Goal: Register for event/course

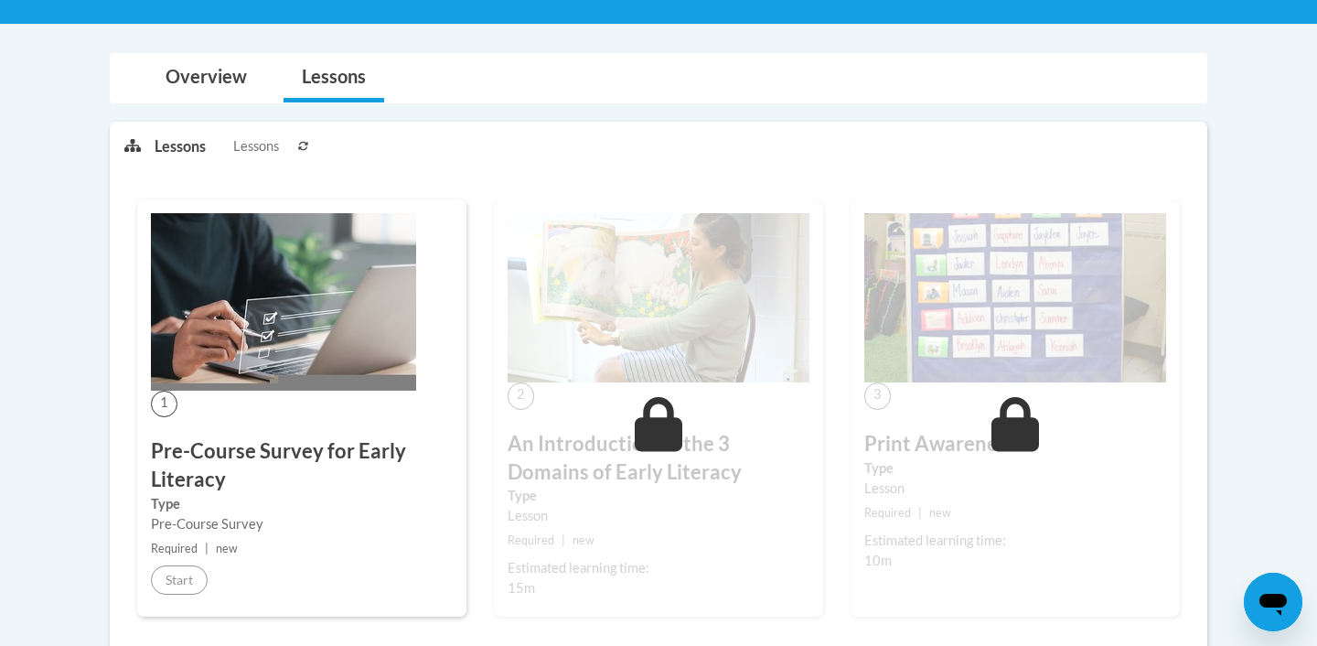
scroll to position [134, 0]
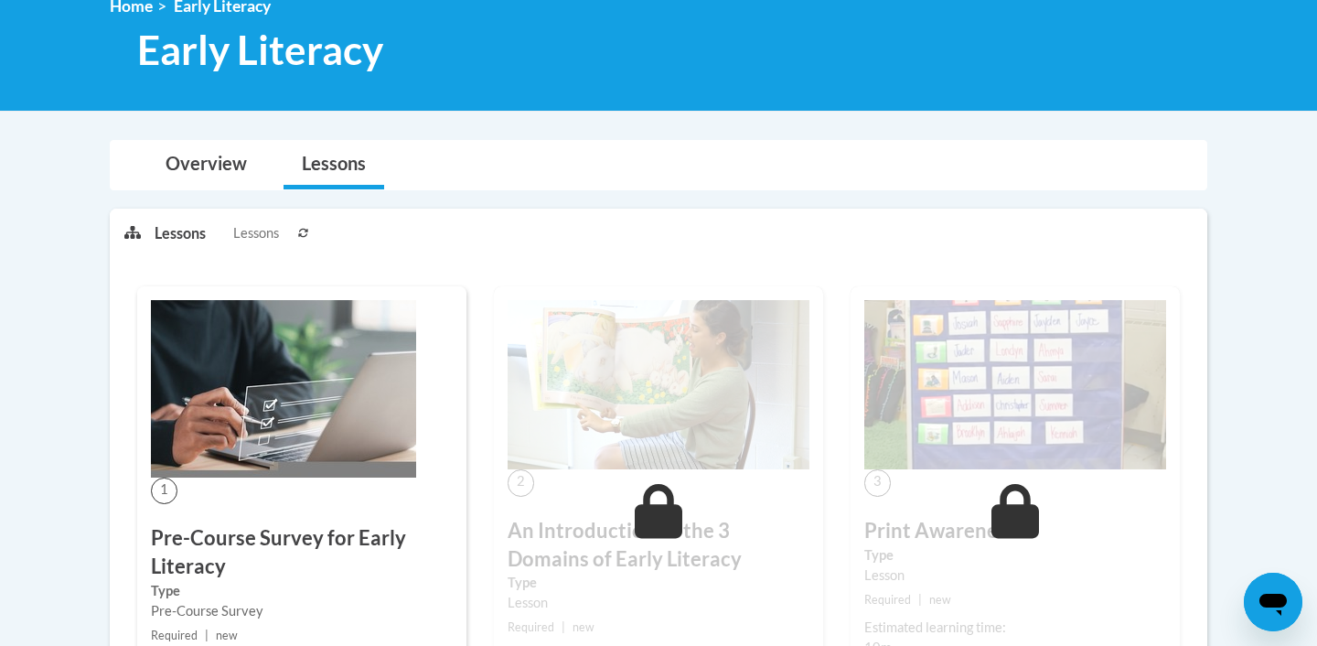
click at [260, 483] on div "1 Pre-Course Survey for Early Literacy Type Pre-Course Survey Required | new St…" at bounding box center [301, 495] width 329 height 418
click at [212, 171] on link "Overview" at bounding box center [206, 165] width 118 height 48
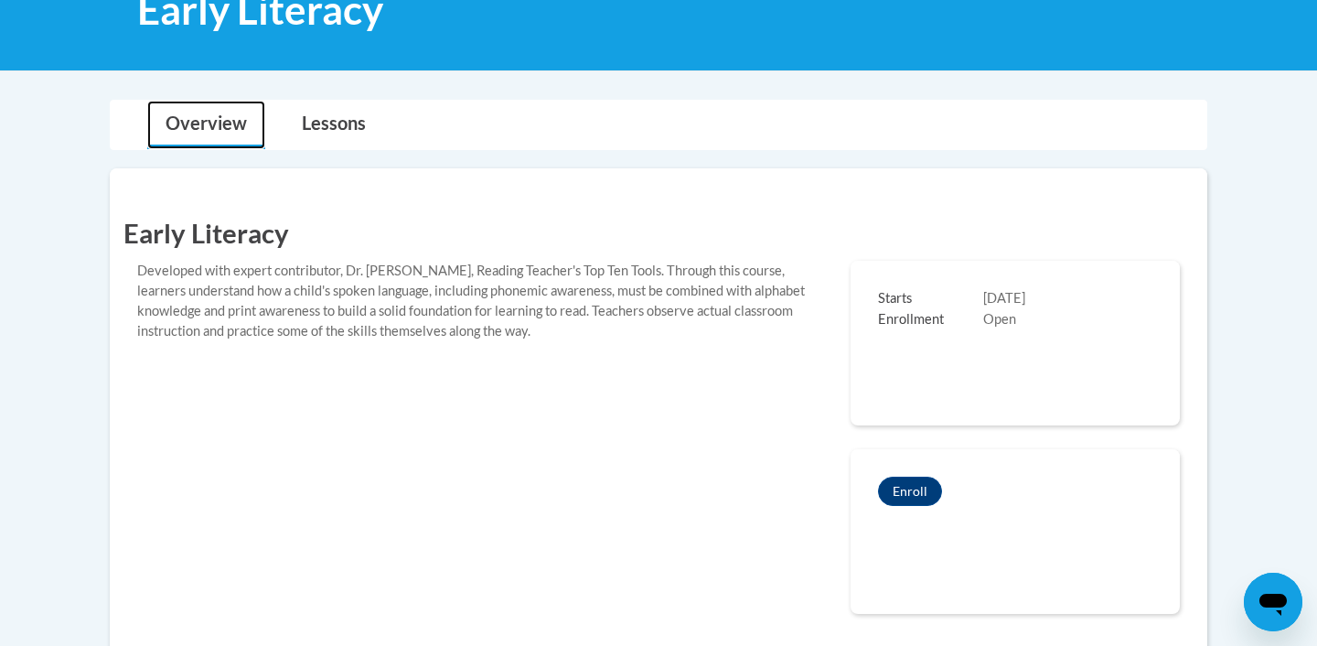
scroll to position [187, 0]
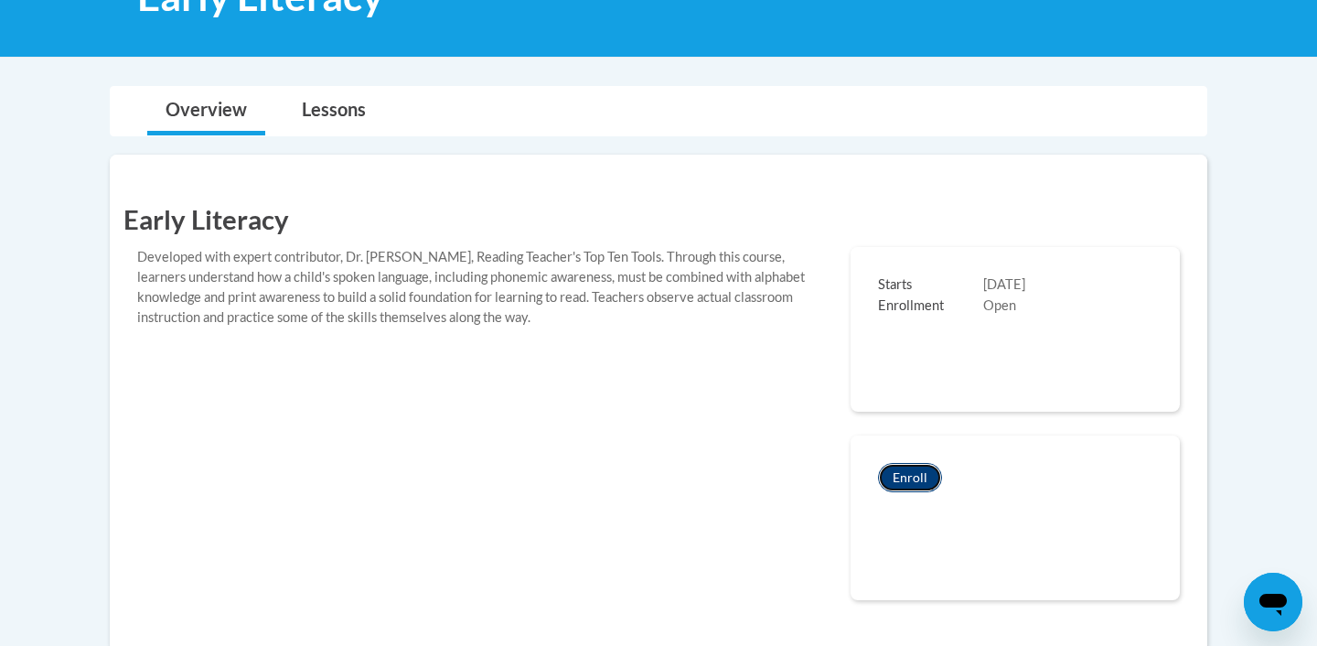
click at [910, 478] on button "Enroll" at bounding box center [910, 477] width 64 height 29
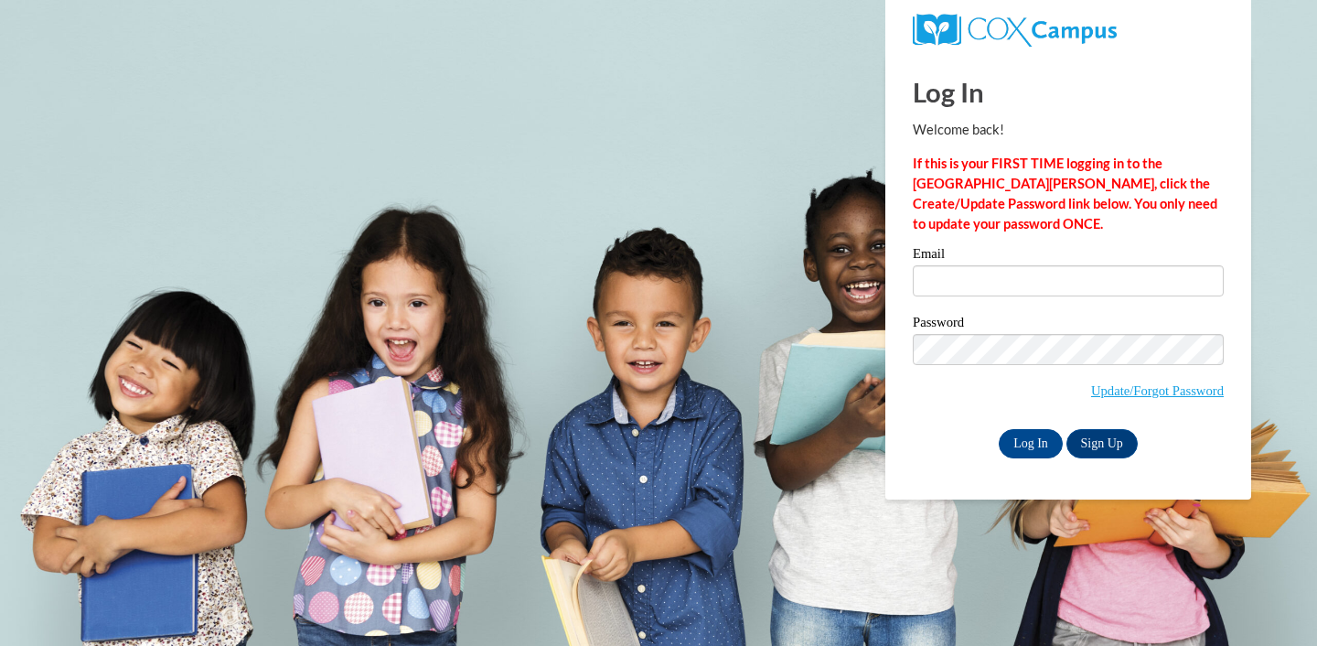
click at [1072, 299] on div "Email" at bounding box center [1068, 278] width 311 height 63
click at [1030, 285] on input "Email" at bounding box center [1068, 280] width 311 height 31
type input "carleesouthall18@gmail.com"
click at [1037, 442] on input "Log In" at bounding box center [1031, 443] width 64 height 29
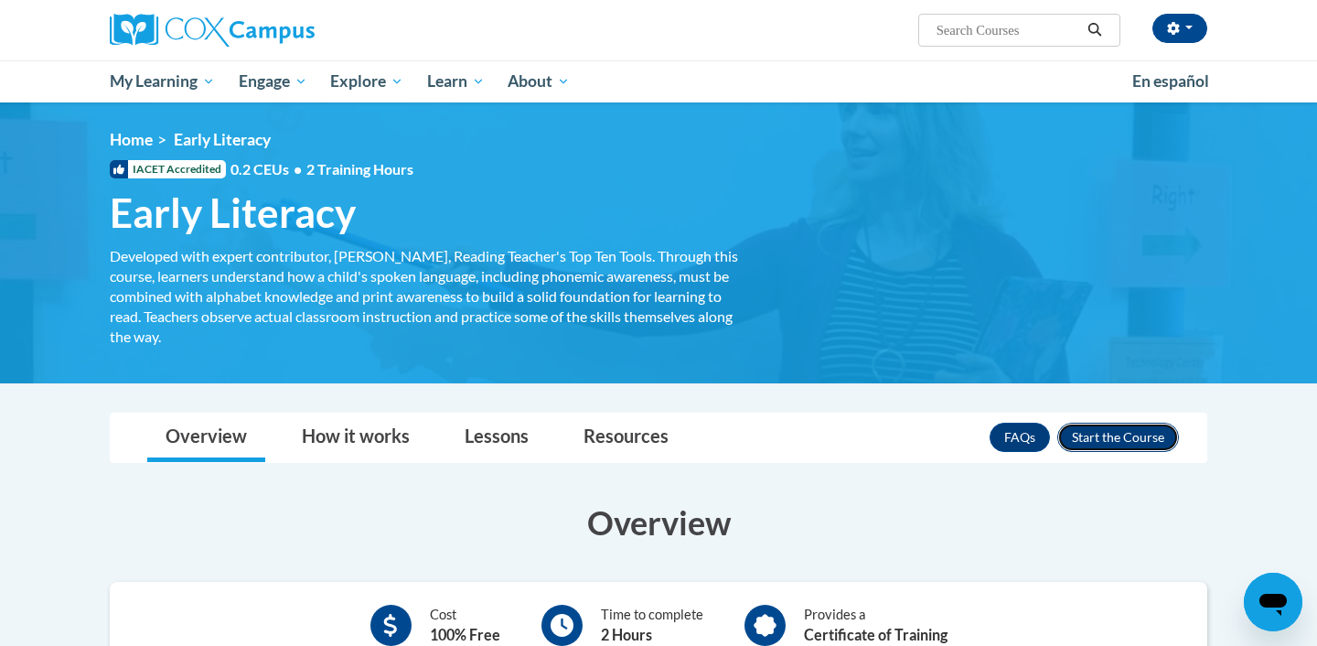
click at [1136, 447] on button "Enroll" at bounding box center [1118, 436] width 122 height 29
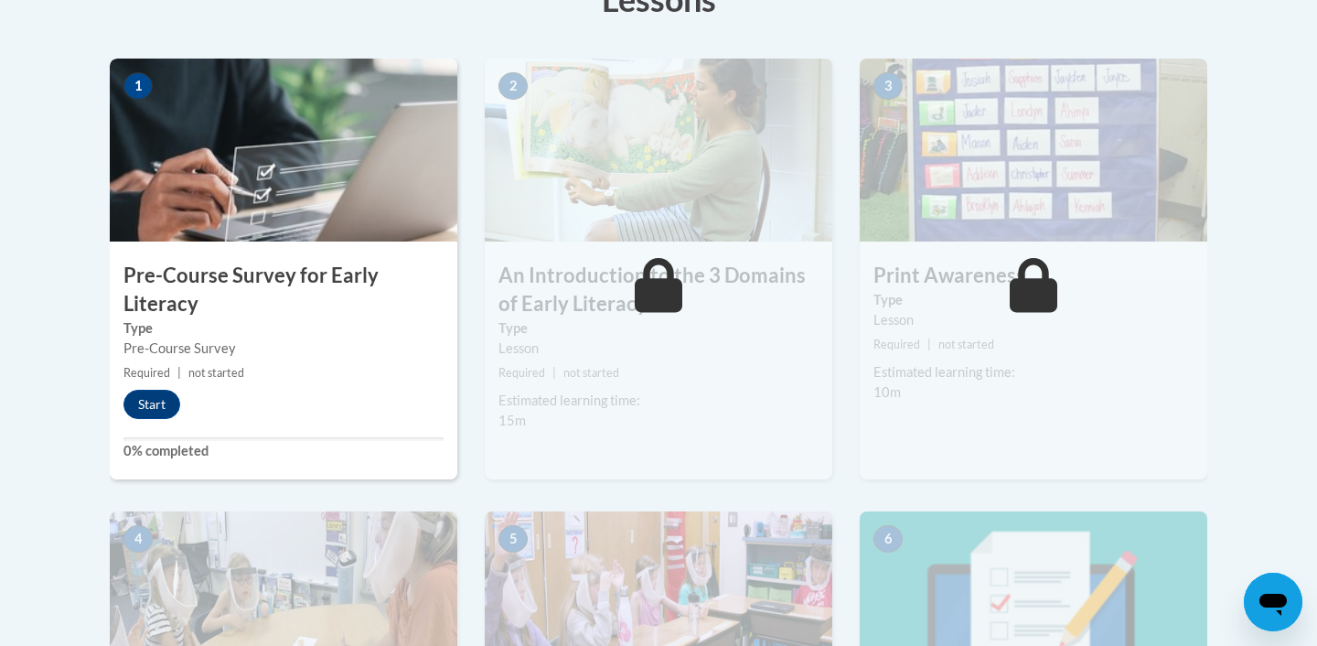
scroll to position [400, 0]
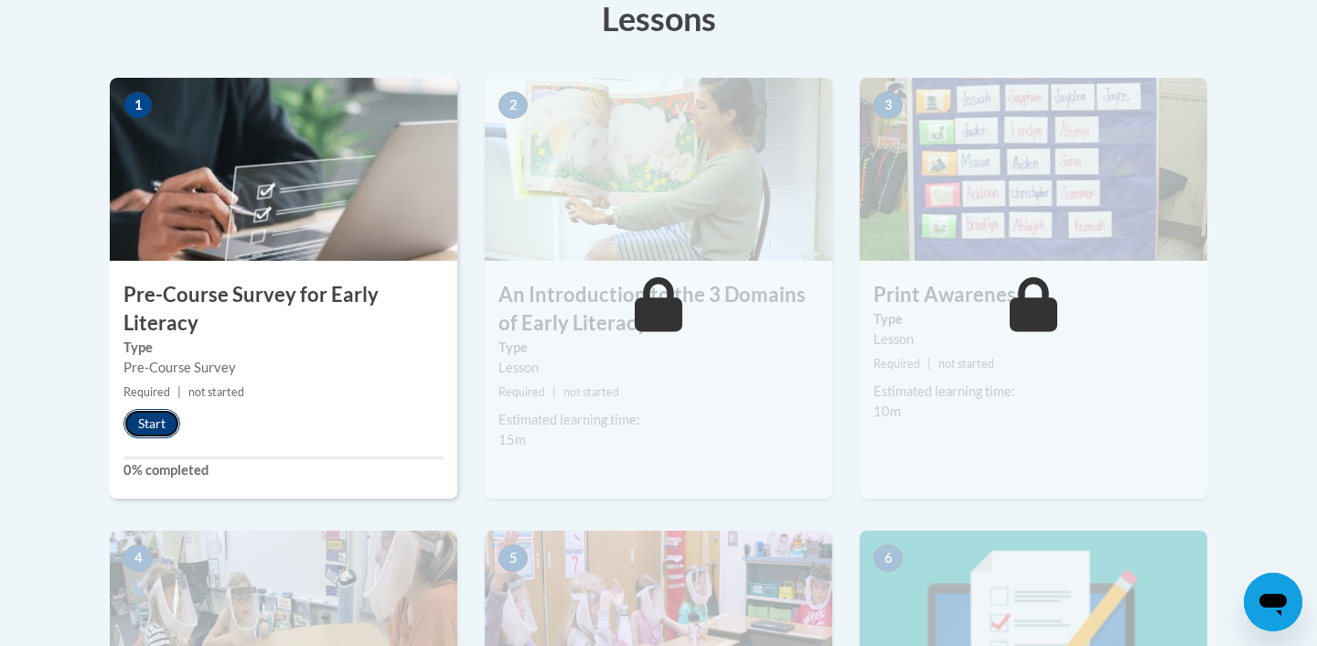
click at [151, 431] on button "Start" at bounding box center [151, 423] width 57 height 29
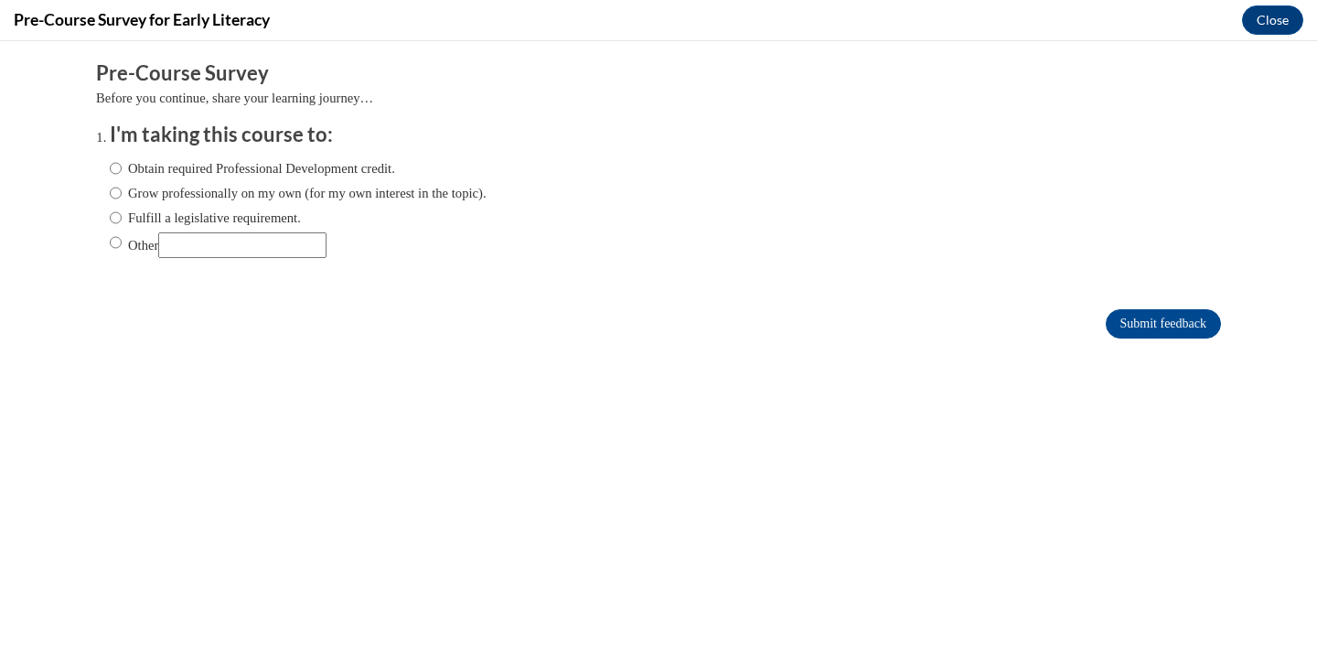
scroll to position [0, 0]
click at [283, 163] on label "Obtain required Professional Development credit." at bounding box center [252, 168] width 285 height 20
click at [122, 163] on input "Obtain required Professional Development credit." at bounding box center [116, 168] width 12 height 20
radio input "true"
click at [1170, 322] on input "Submit feedback" at bounding box center [1162, 323] width 115 height 29
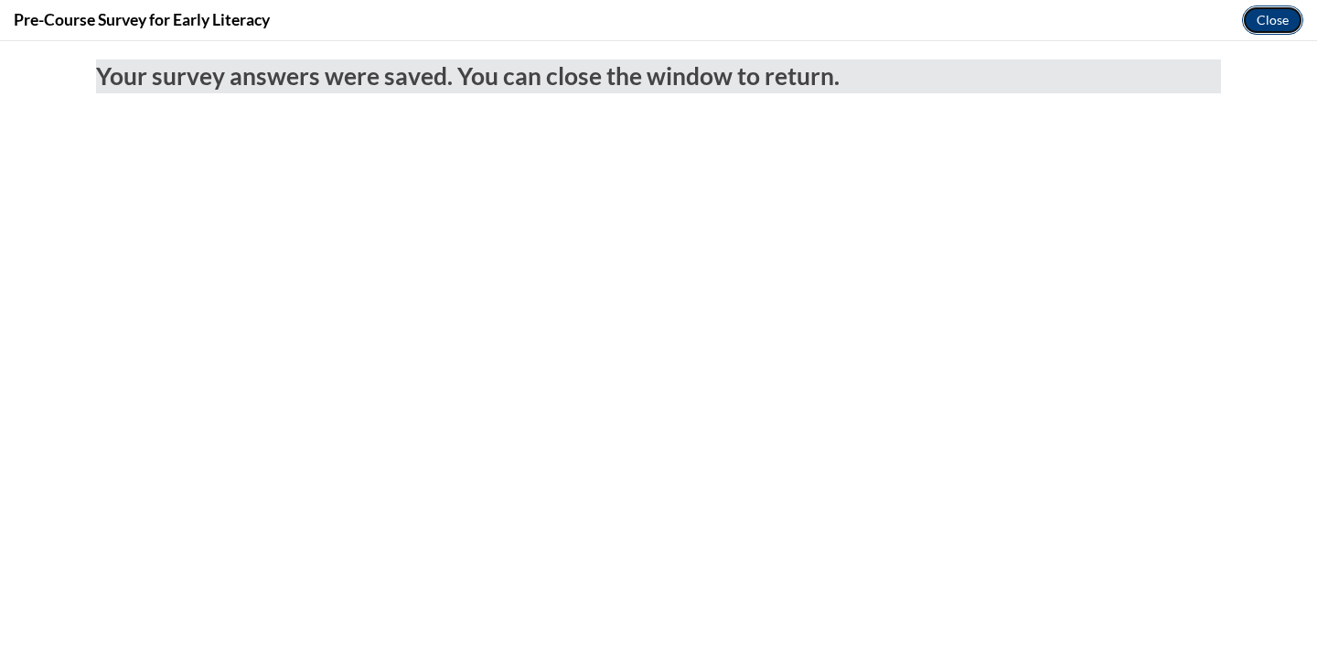
click at [1263, 23] on button "Close" at bounding box center [1272, 19] width 61 height 29
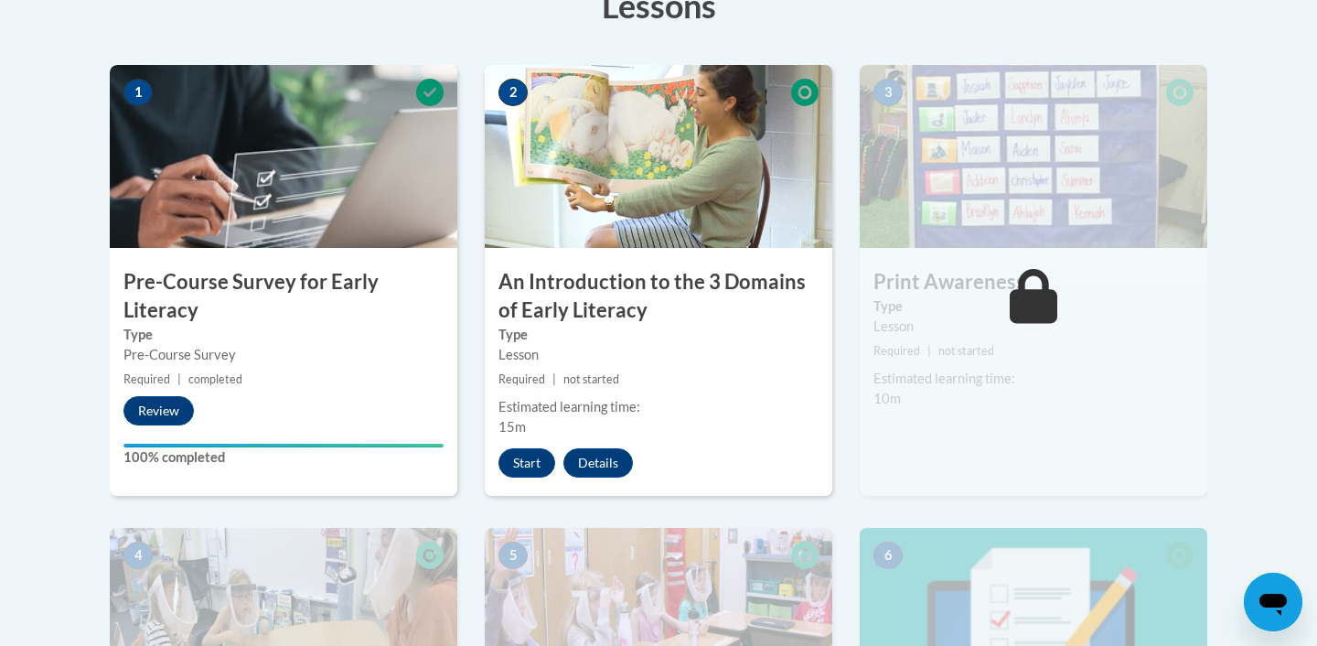
scroll to position [419, 0]
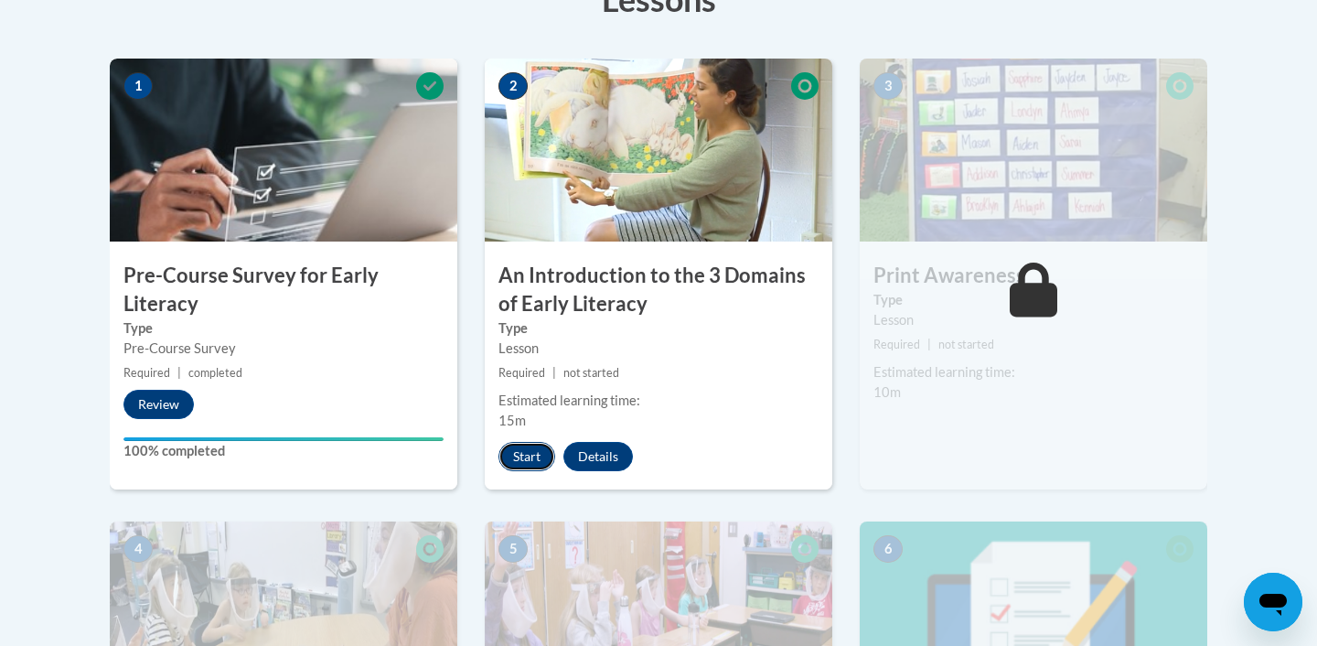
click at [525, 454] on button "Start" at bounding box center [526, 456] width 57 height 29
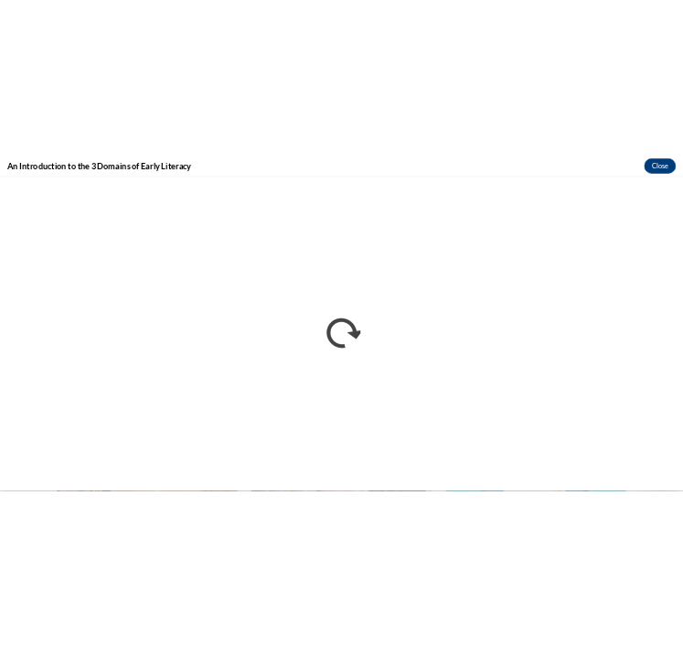
scroll to position [0, 0]
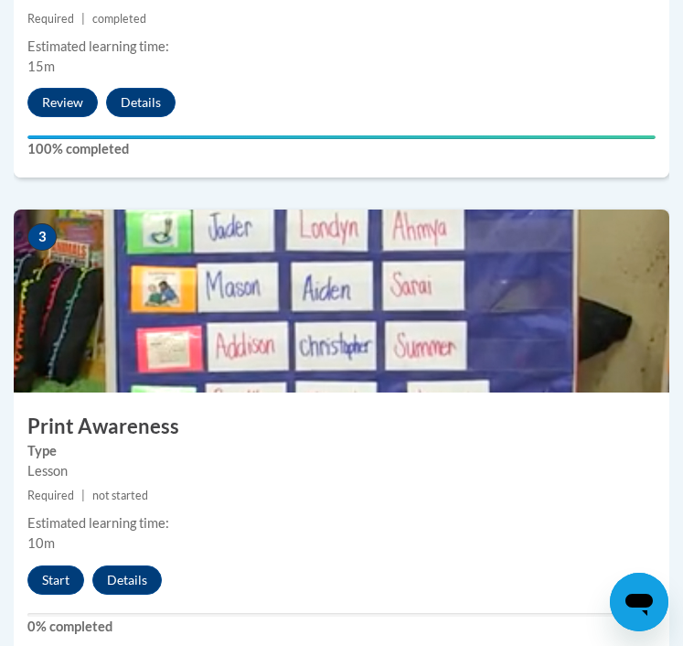
scroll to position [1511, 0]
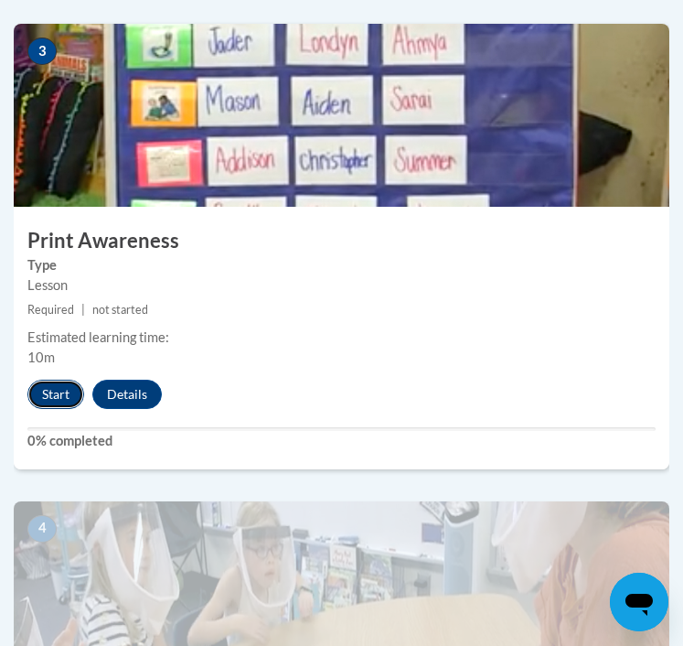
click at [66, 386] on button "Start" at bounding box center [55, 393] width 57 height 29
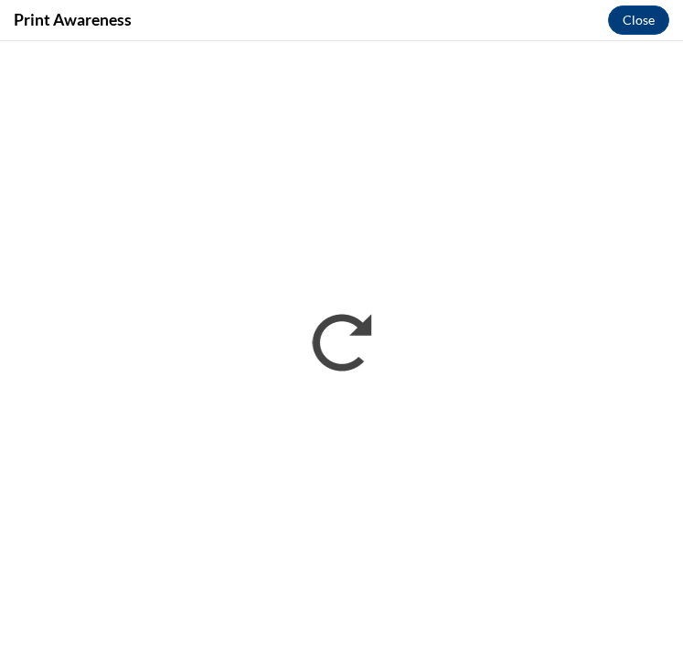
scroll to position [0, 0]
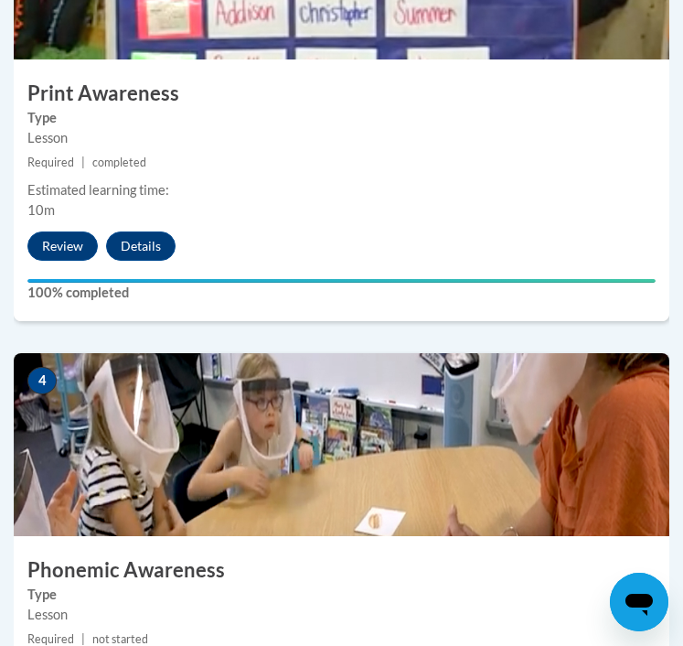
scroll to position [1579, 0]
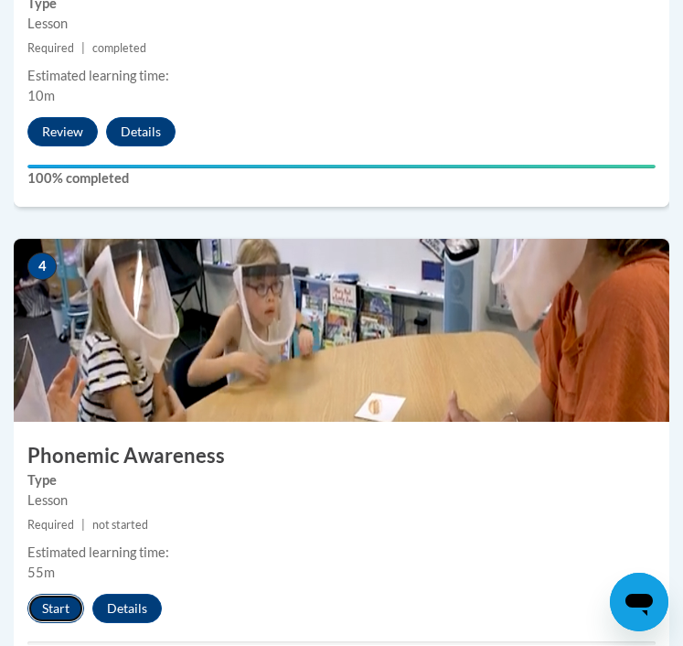
click at [55, 604] on button "Start" at bounding box center [55, 607] width 57 height 29
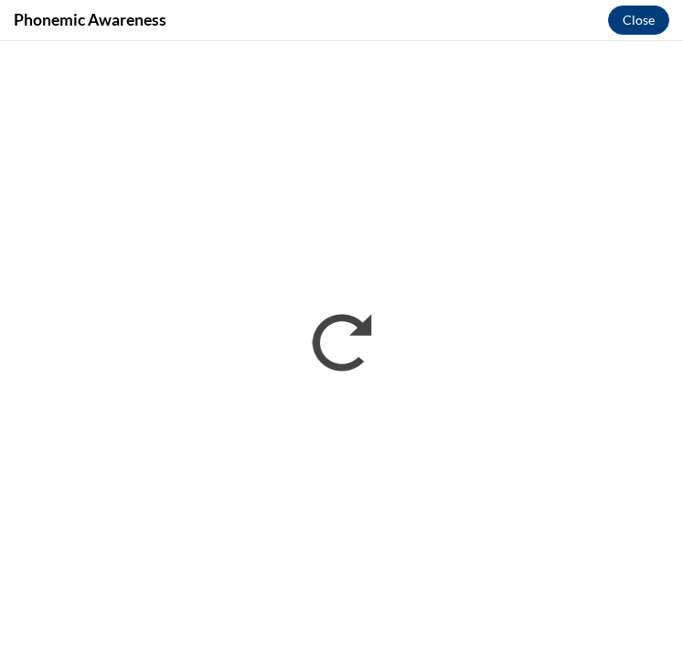
scroll to position [0, 0]
click at [650, 16] on button "Close" at bounding box center [638, 19] width 61 height 29
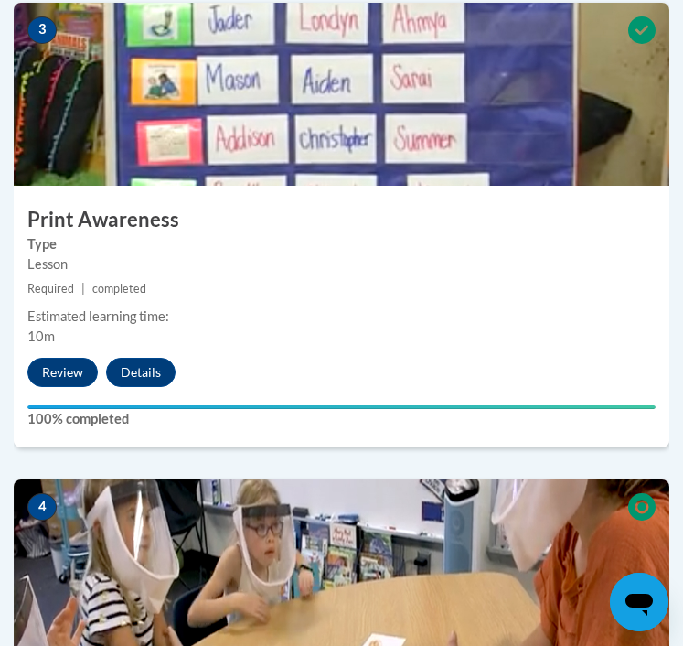
scroll to position [1336, 0]
